Goal: Answer question/provide support: Answer question/provide support

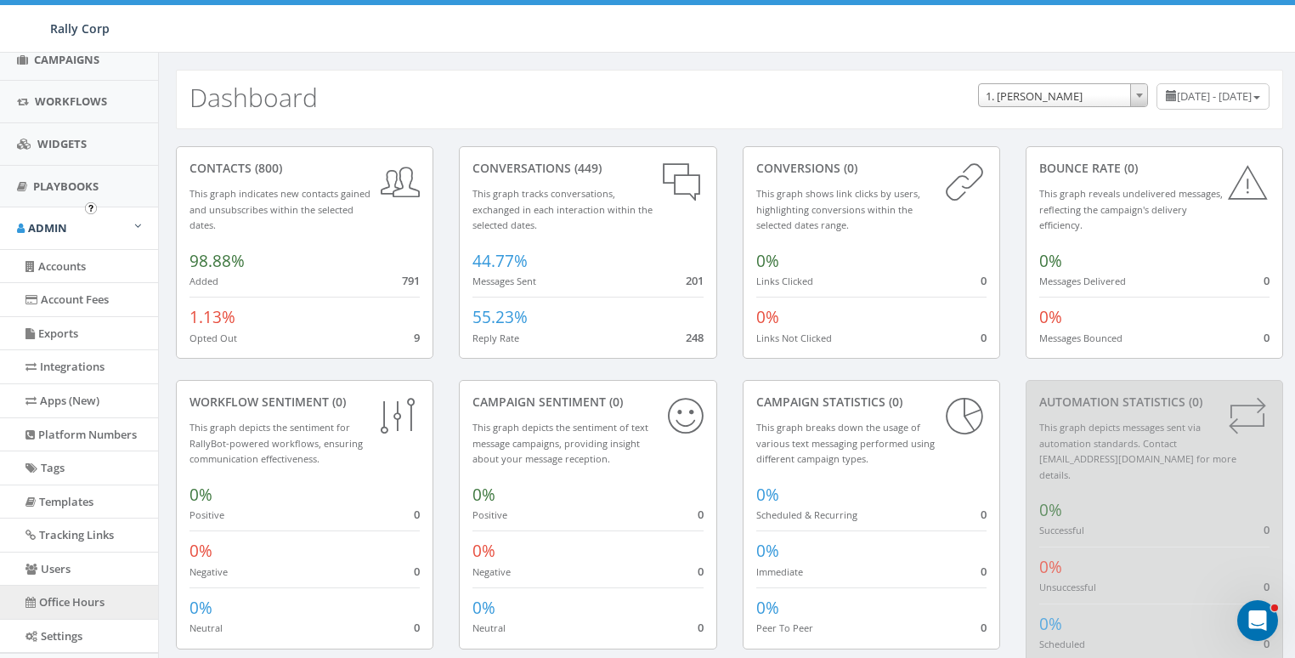
scroll to position [359, 0]
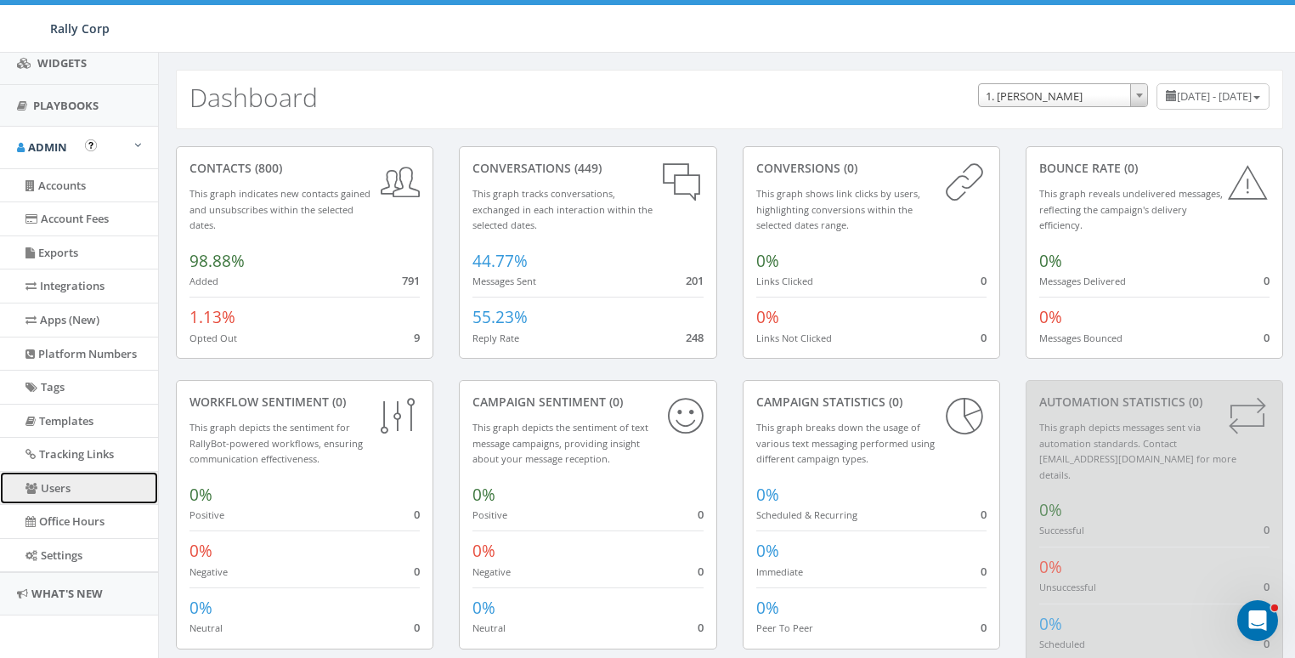
click at [69, 483] on link "Users" at bounding box center [79, 488] width 158 height 33
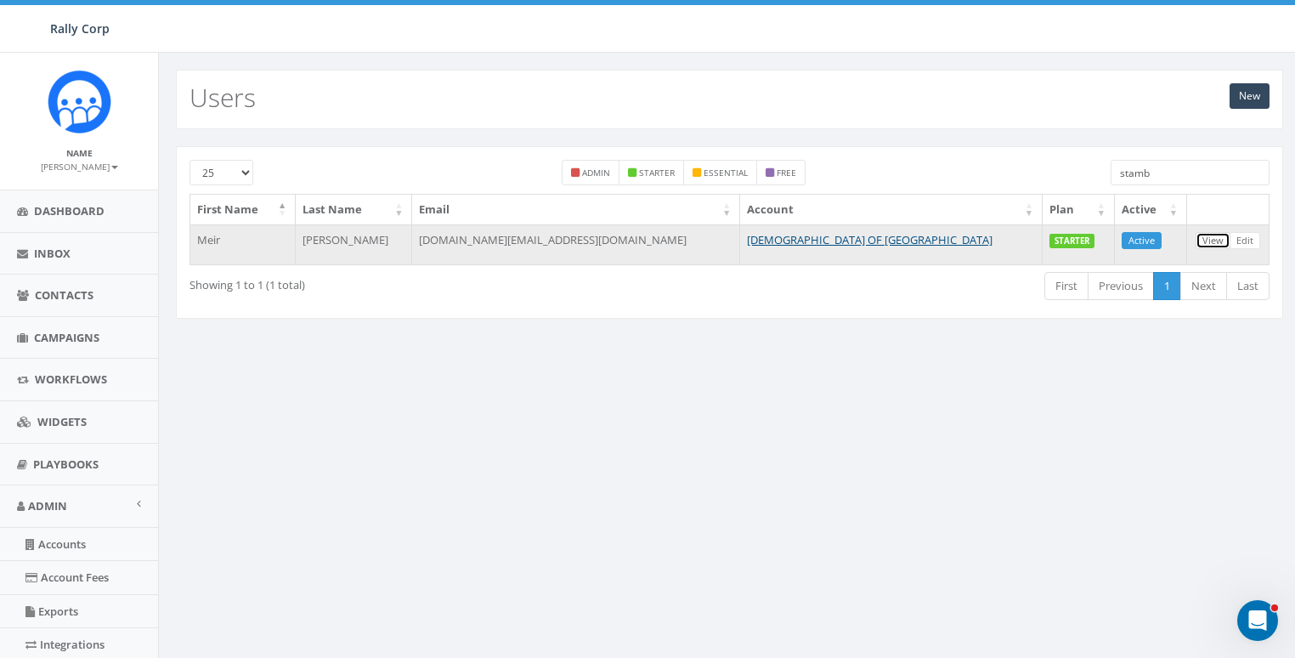
click at [1203, 235] on link "View" at bounding box center [1212, 241] width 35 height 18
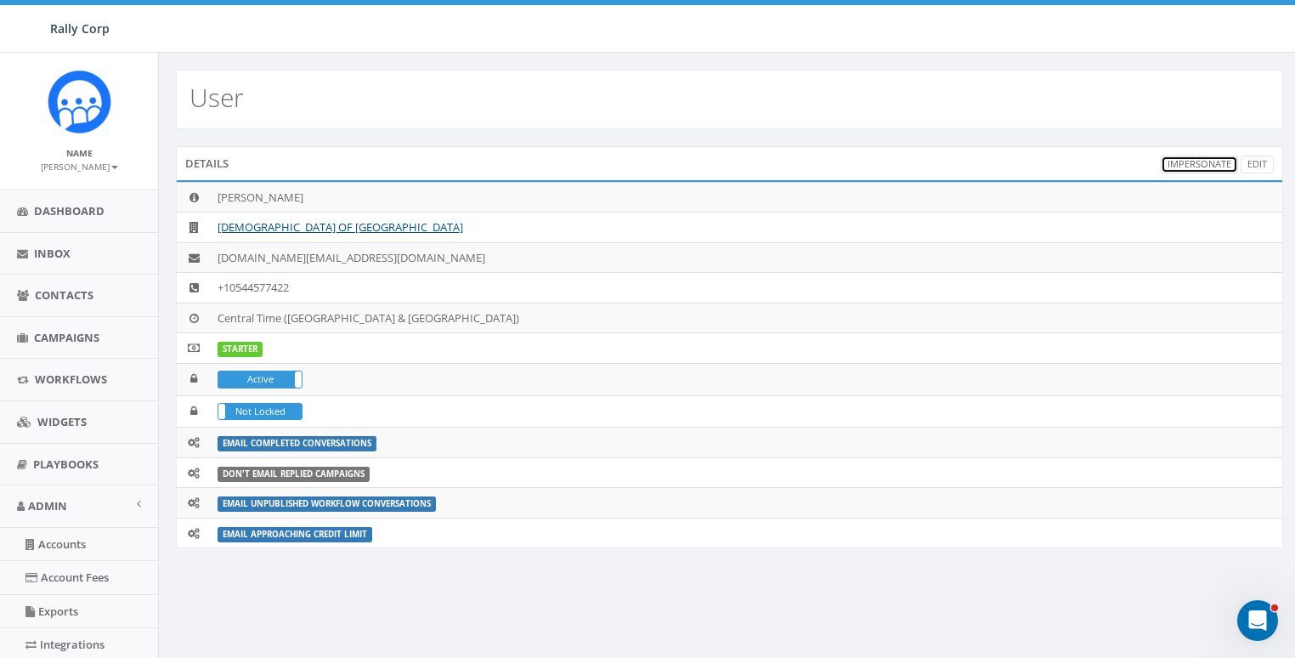
click at [1200, 161] on link "Impersonate" at bounding box center [1199, 164] width 77 height 18
